Goal: Information Seeking & Learning: Learn about a topic

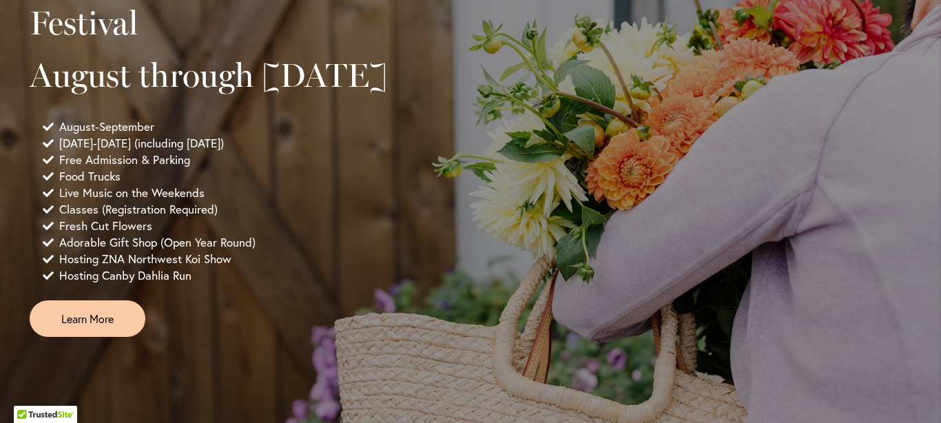
scroll to position [1127, 0]
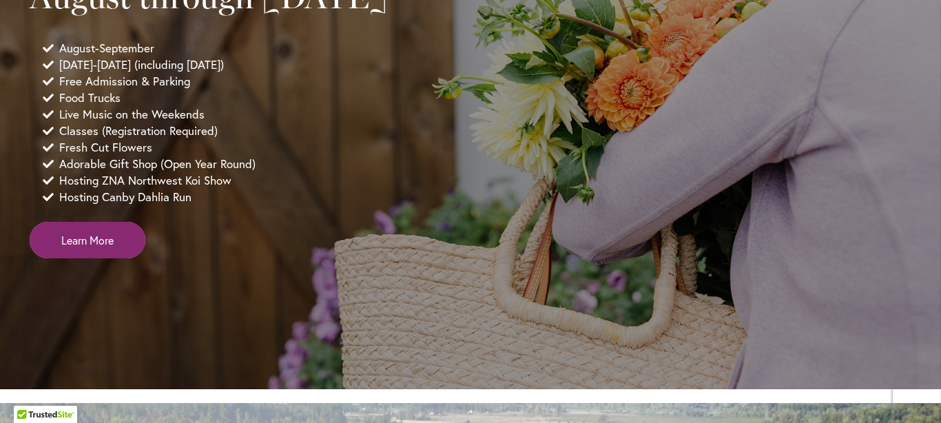
click at [103, 258] on link "Learn More" at bounding box center [88, 240] width 116 height 37
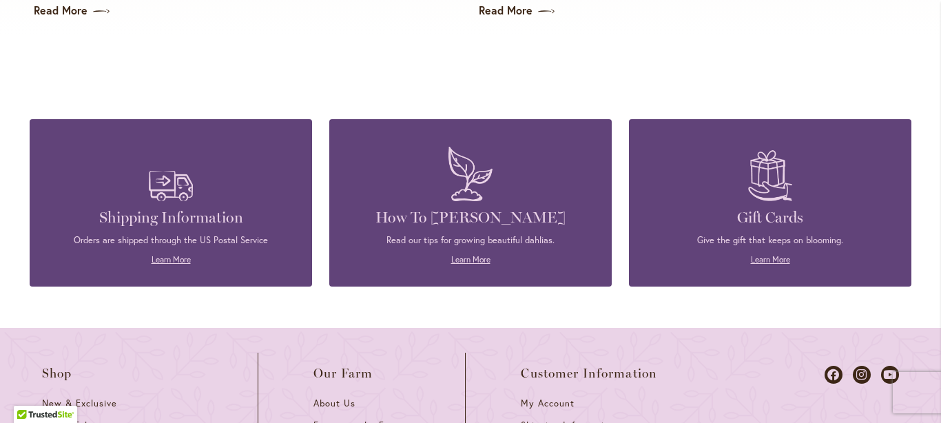
scroll to position [3904, 0]
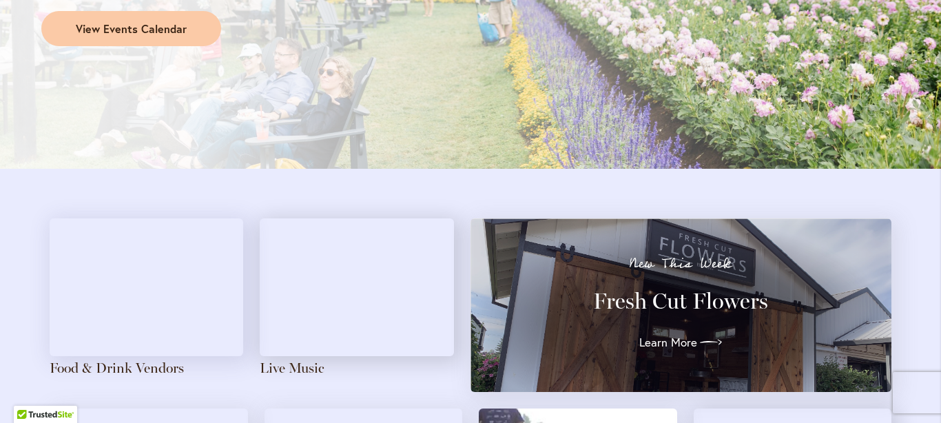
scroll to position [1493, 0]
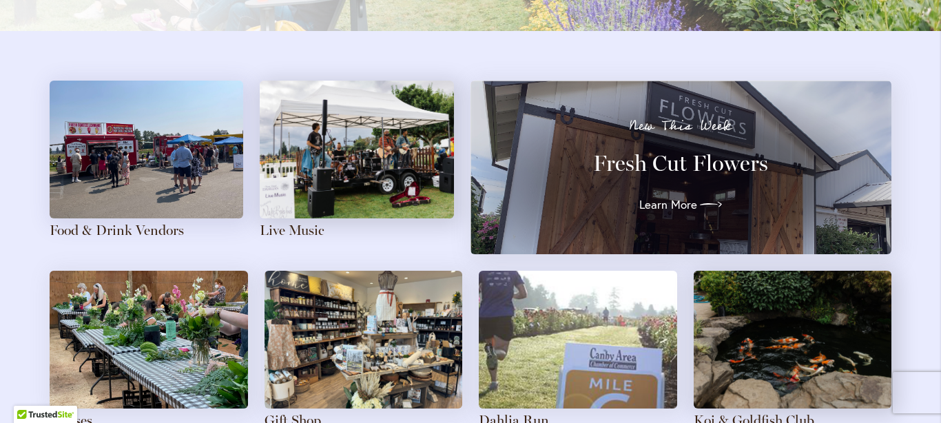
click at [155, 156] on img at bounding box center [147, 150] width 194 height 138
click at [119, 229] on link "Food & Drink Vendors" at bounding box center [117, 230] width 134 height 17
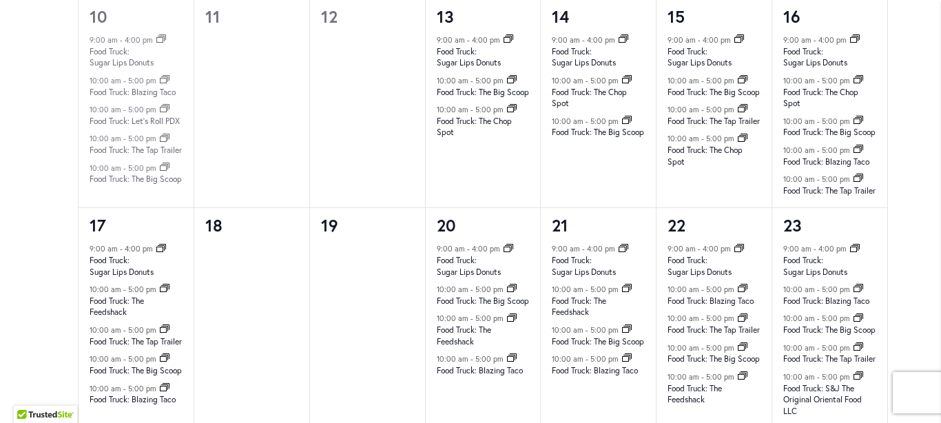
scroll to position [1332, 0]
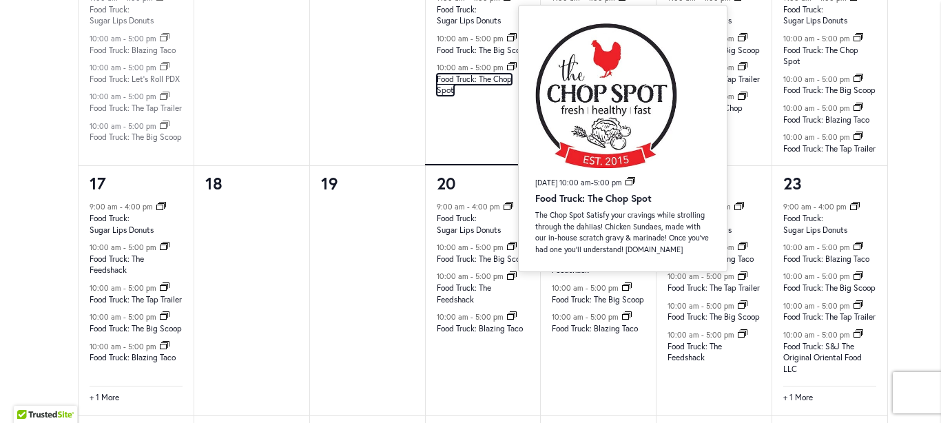
click at [447, 96] on link "Food Truck: The Chop Spot" at bounding box center [474, 85] width 75 height 23
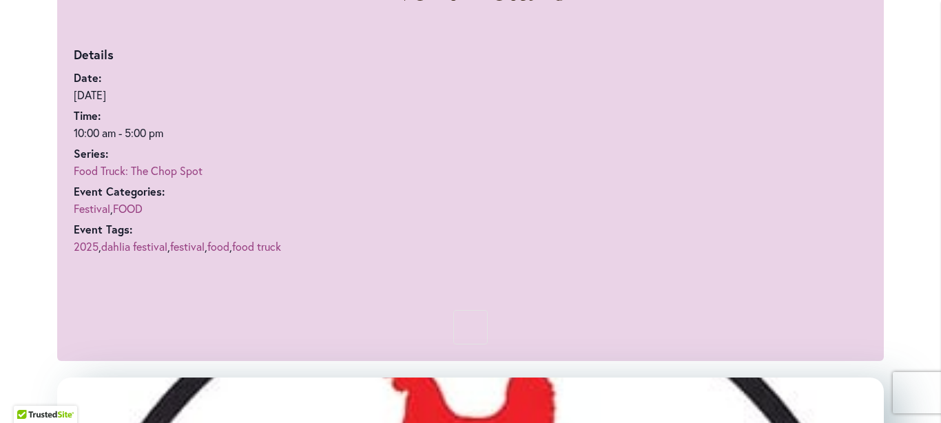
scroll to position [285, 0]
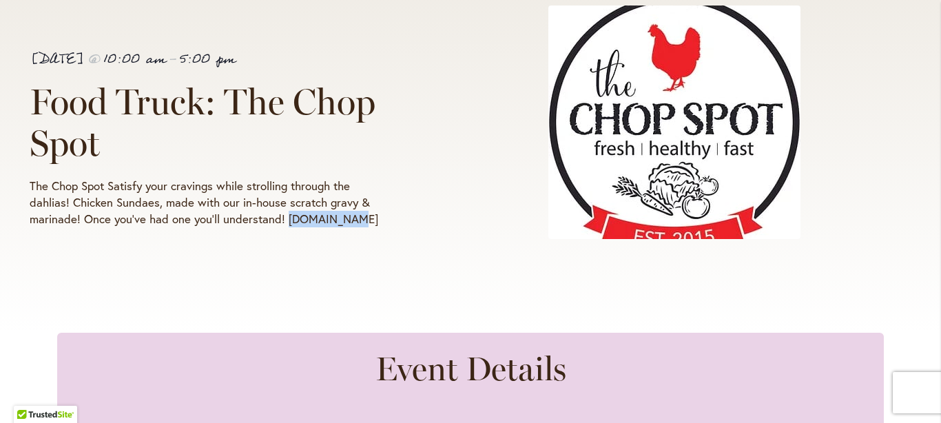
drag, startPoint x: 286, startPoint y: 218, endPoint x: 351, endPoint y: 236, distance: 67.0
click at [351, 236] on div "[DATE] 10:00 am - 5:00 pm Food Truck: The Chop Spot The Chop Spot Satisfy your …" at bounding box center [471, 135] width 882 height 258
